Goal: Task Accomplishment & Management: Use online tool/utility

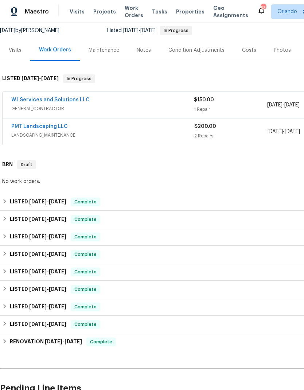
scroll to position [72, 0]
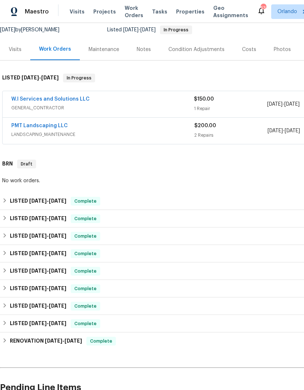
click at [76, 101] on link "W.I Services and Solutions LLC" at bounding box center [50, 99] width 78 height 5
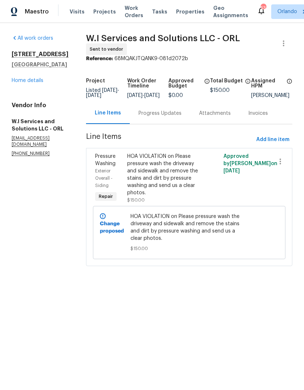
click at [35, 81] on link "Home details" at bounding box center [28, 80] width 32 height 5
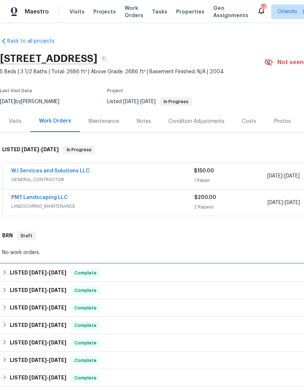
click at [85, 270] on span "Complete" at bounding box center [86, 273] width 28 height 7
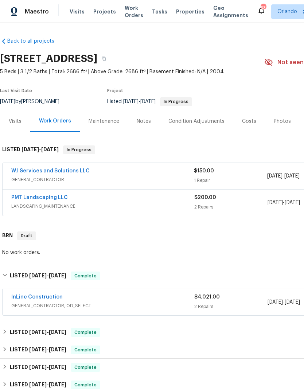
click at [53, 298] on link "InLine Construction" at bounding box center [36, 297] width 51 height 5
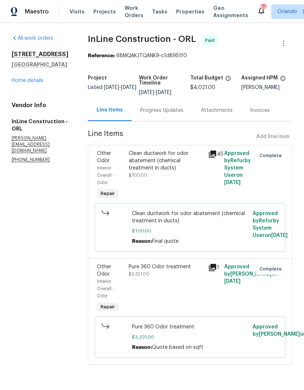
scroll to position [8, 0]
click at [40, 82] on link "Home details" at bounding box center [28, 80] width 32 height 5
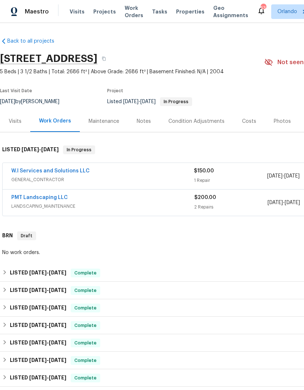
click at [58, 195] on link "PMT Landscaping LLC" at bounding box center [39, 197] width 57 height 5
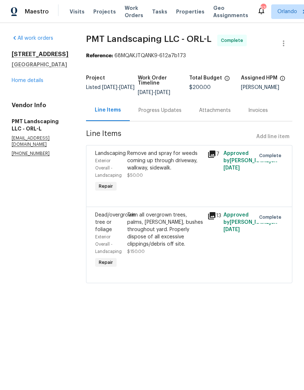
click at [38, 83] on link "Home details" at bounding box center [28, 80] width 32 height 5
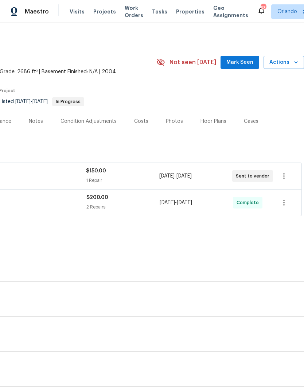
scroll to position [0, 108]
click at [247, 61] on span "Mark Seen" at bounding box center [240, 62] width 27 height 9
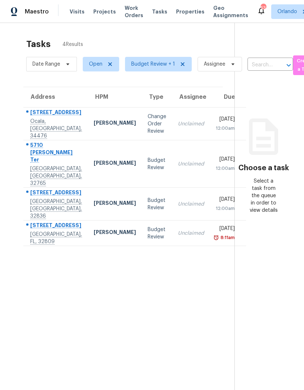
click at [94, 125] on div "[PERSON_NAME]" at bounding box center [115, 123] width 42 height 9
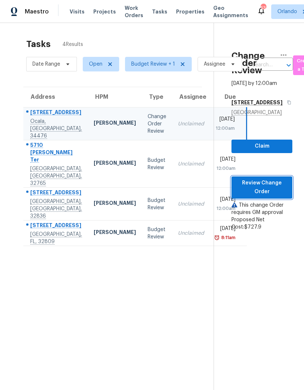
click at [268, 196] on span "Review Change Order" at bounding box center [261, 188] width 49 height 18
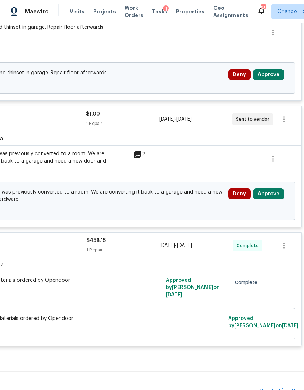
scroll to position [1417, 108]
click at [279, 188] on button "Approve" at bounding box center [268, 193] width 31 height 11
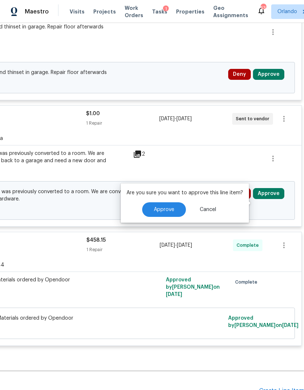
click at [177, 202] on button "Approve" at bounding box center [164, 209] width 44 height 15
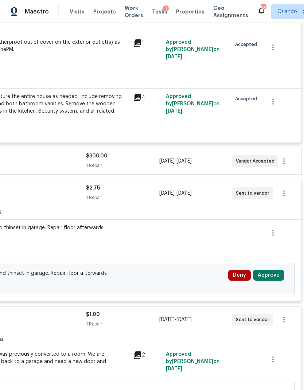
scroll to position [1216, 108]
click at [279, 270] on button "Approve" at bounding box center [268, 275] width 31 height 11
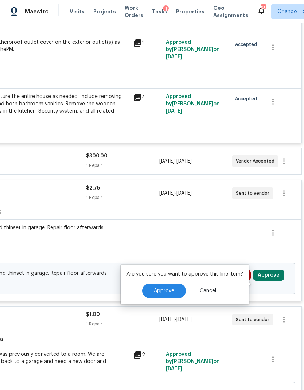
click at [171, 284] on button "Approve" at bounding box center [164, 291] width 44 height 15
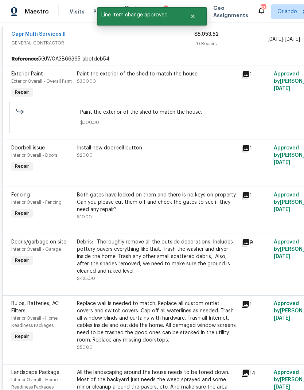
scroll to position [126, 0]
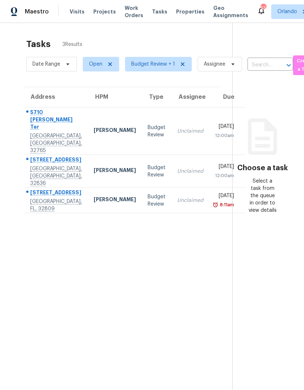
click at [94, 127] on div "[PERSON_NAME]" at bounding box center [115, 131] width 42 height 9
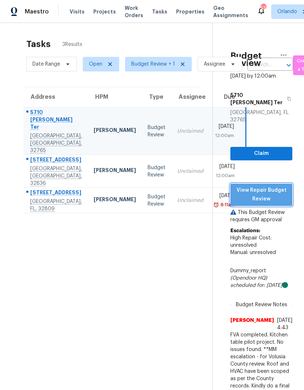
click at [278, 194] on span "View Repair Budget Review" at bounding box center [261, 195] width 50 height 18
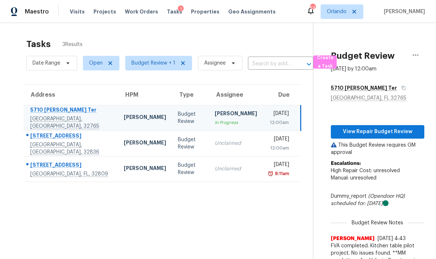
click at [124, 143] on div "[PERSON_NAME]" at bounding box center [145, 143] width 42 height 9
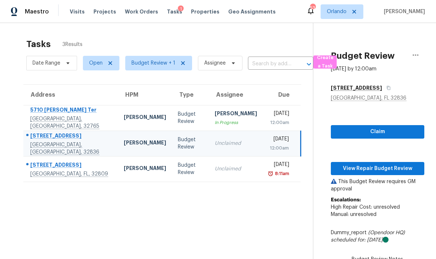
click at [143, 168] on td "[PERSON_NAME]" at bounding box center [145, 169] width 54 height 26
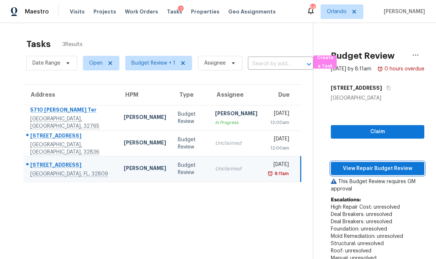
click at [304, 173] on span "View Repair Budget Review" at bounding box center [377, 168] width 82 height 9
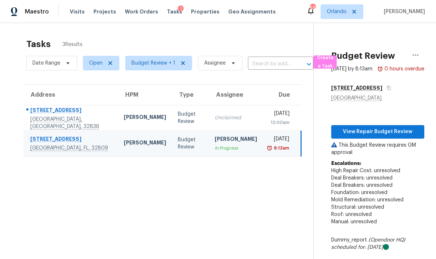
click at [172, 114] on td "Budget Review" at bounding box center [190, 118] width 37 height 26
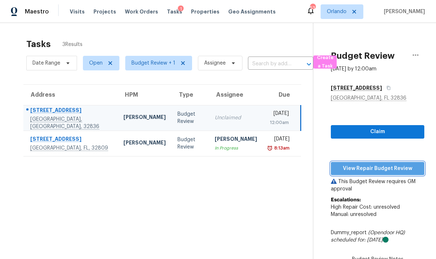
click at [304, 167] on span "View Repair Budget Review" at bounding box center [377, 168] width 82 height 9
